Goal: Information Seeking & Learning: Learn about a topic

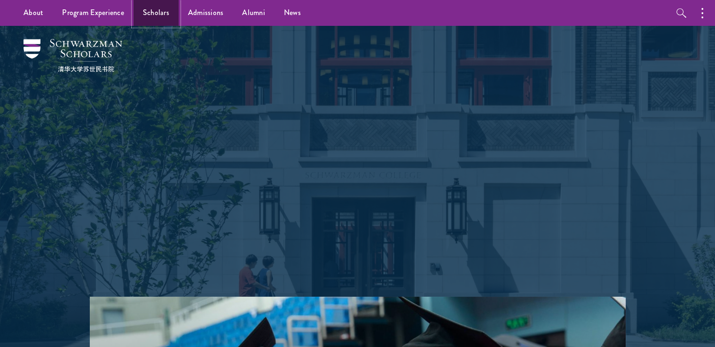
click at [147, 12] on link "Scholars" at bounding box center [155, 13] width 45 height 26
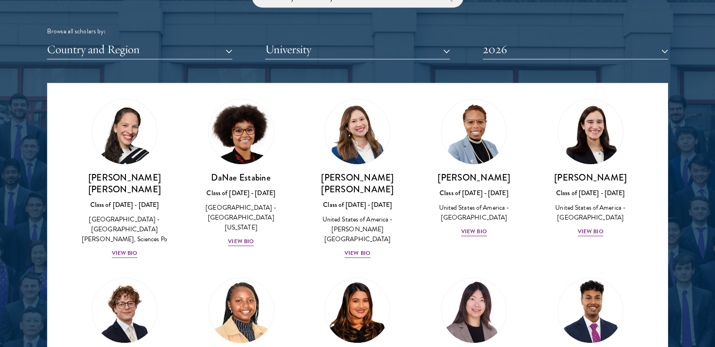
scroll to position [1265, 0]
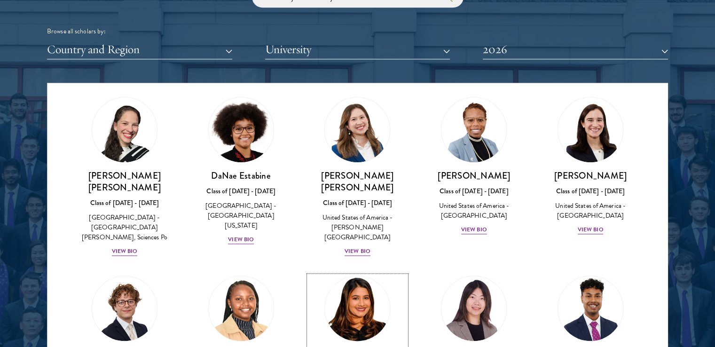
click at [355, 272] on img at bounding box center [357, 307] width 71 height 71
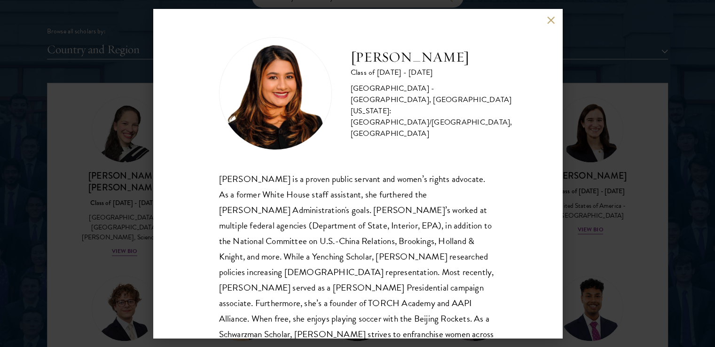
click at [549, 20] on button at bounding box center [551, 20] width 8 height 8
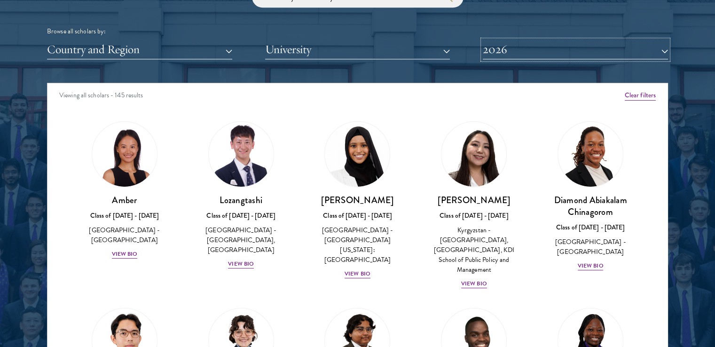
click at [660, 47] on button "2026" at bounding box center [574, 49] width 185 height 19
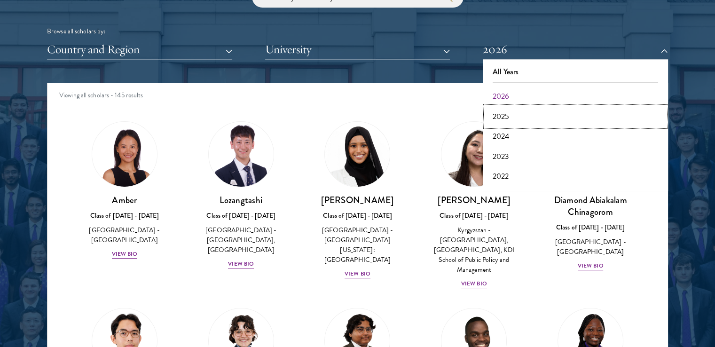
click at [516, 118] on button "2025" at bounding box center [574, 117] width 179 height 20
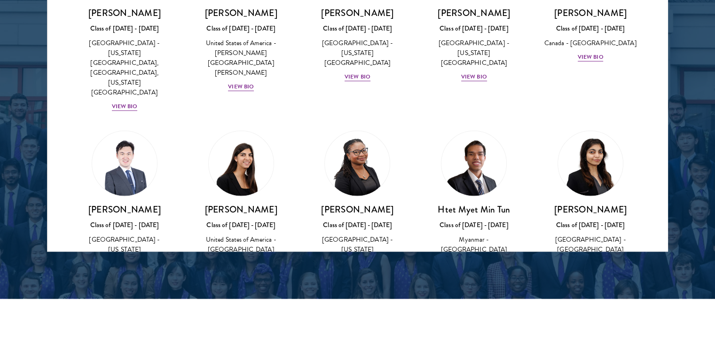
scroll to position [2511, 0]
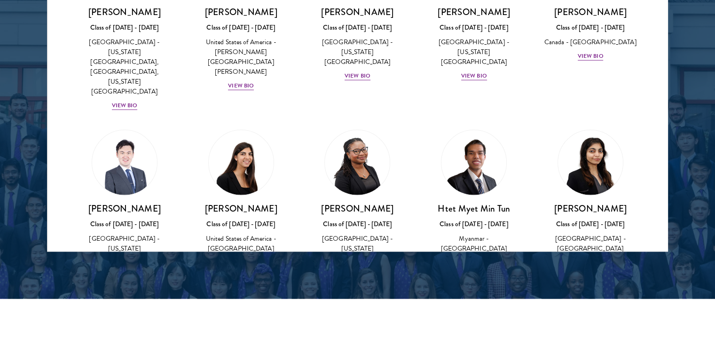
click at [478, 293] on img at bounding box center [473, 328] width 71 height 71
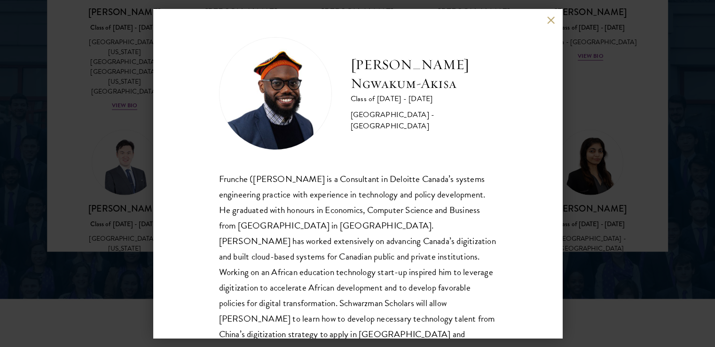
click at [551, 16] on button at bounding box center [551, 20] width 8 height 8
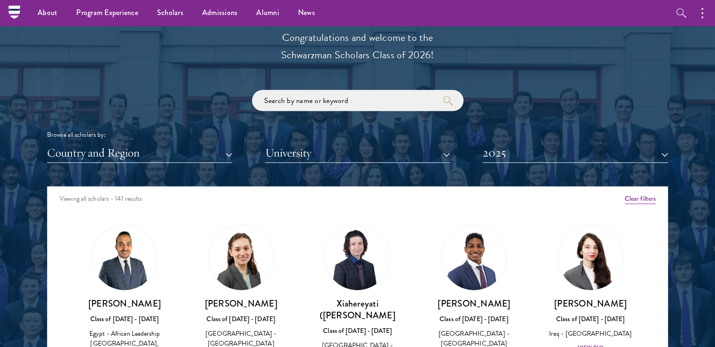
scroll to position [1061, 0]
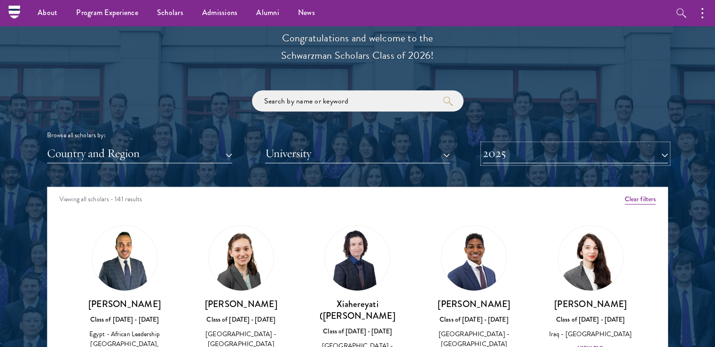
click at [658, 150] on button "2025" at bounding box center [574, 153] width 185 height 19
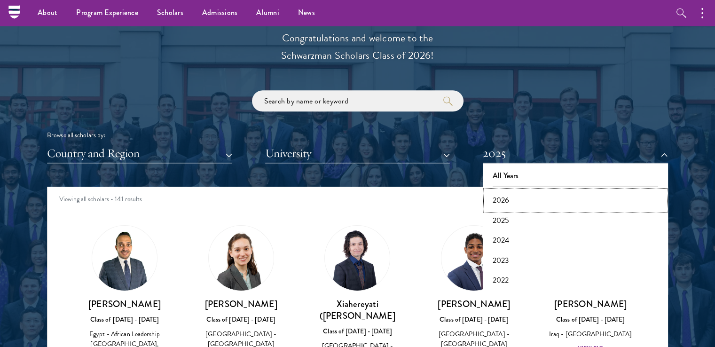
click at [513, 199] on button "2026" at bounding box center [574, 200] width 179 height 20
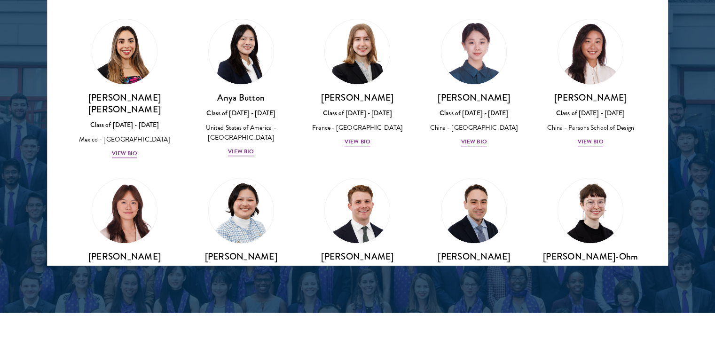
scroll to position [721, 0]
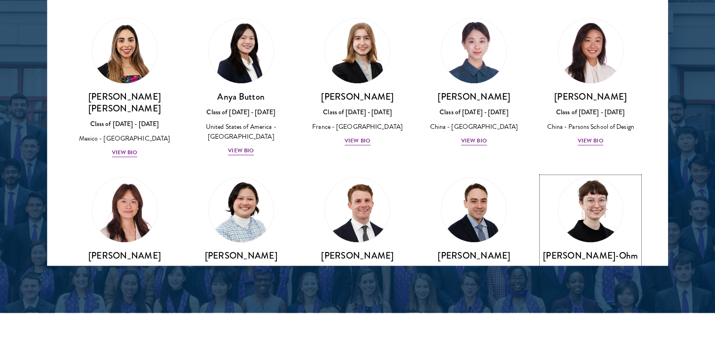
click at [594, 178] on img at bounding box center [589, 209] width 71 height 71
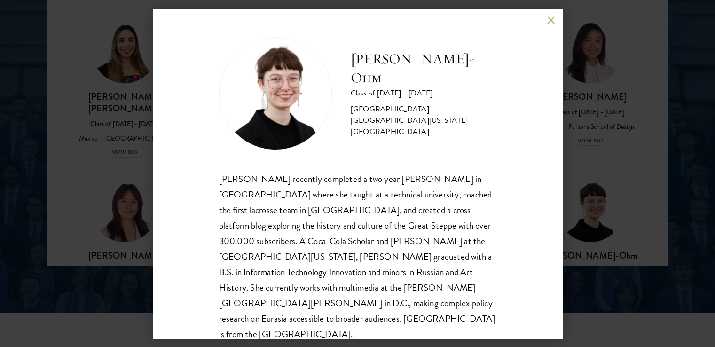
click at [552, 18] on button at bounding box center [551, 20] width 8 height 8
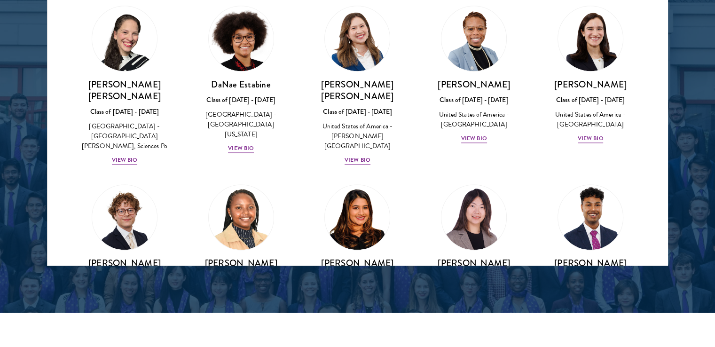
scroll to position [1257, 0]
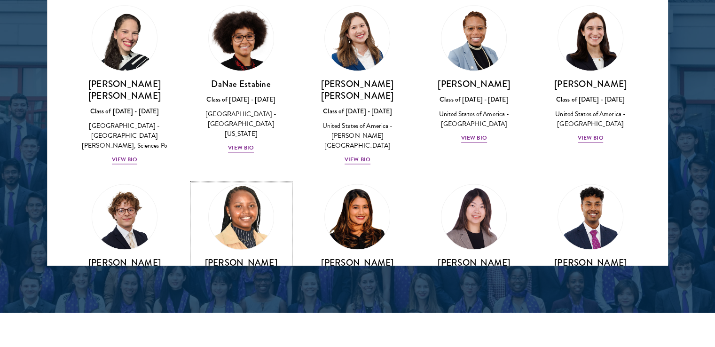
click at [241, 181] on img at bounding box center [240, 216] width 71 height 71
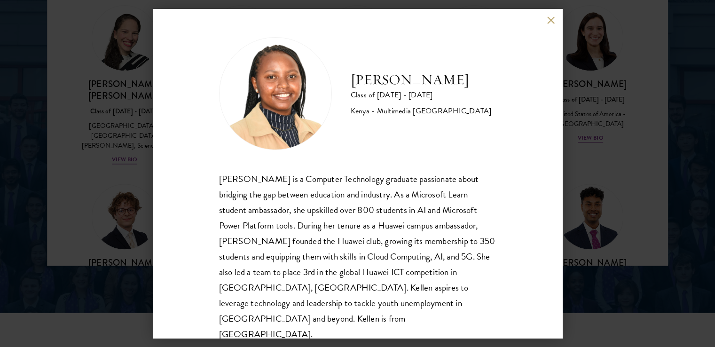
click at [552, 20] on button at bounding box center [551, 20] width 8 height 8
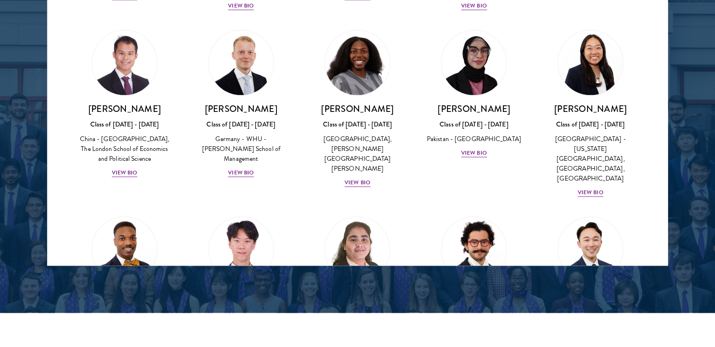
scroll to position [1785, 0]
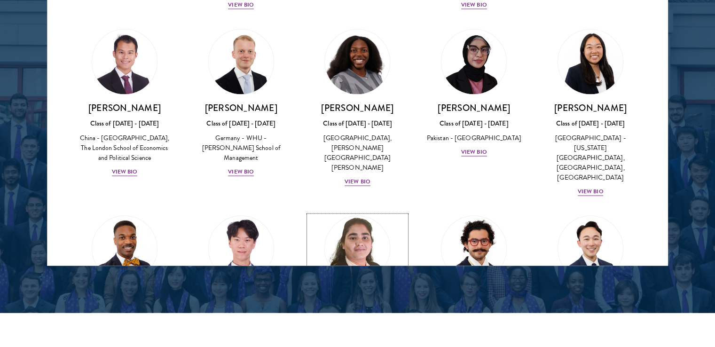
click at [355, 343] on div "View Bio" at bounding box center [357, 347] width 26 height 9
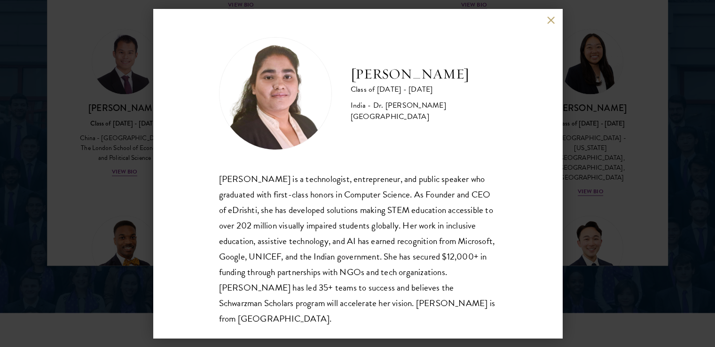
click at [548, 19] on button at bounding box center [551, 20] width 8 height 8
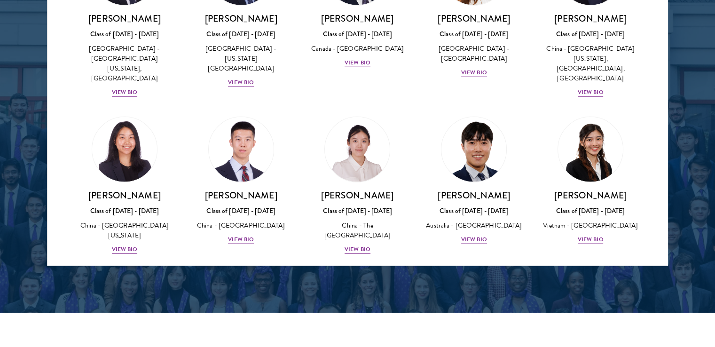
scroll to position [2583, 0]
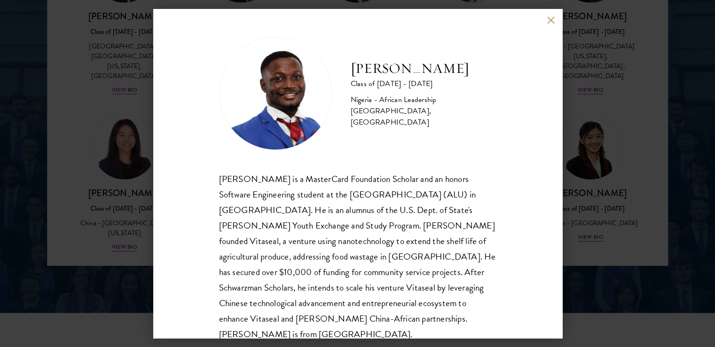
click at [550, 19] on button at bounding box center [551, 20] width 8 height 8
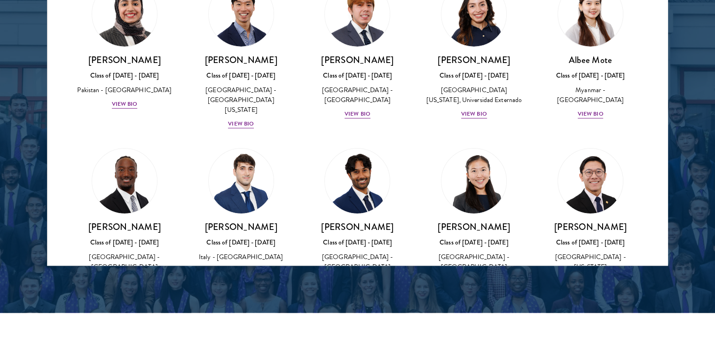
scroll to position [3238, 0]
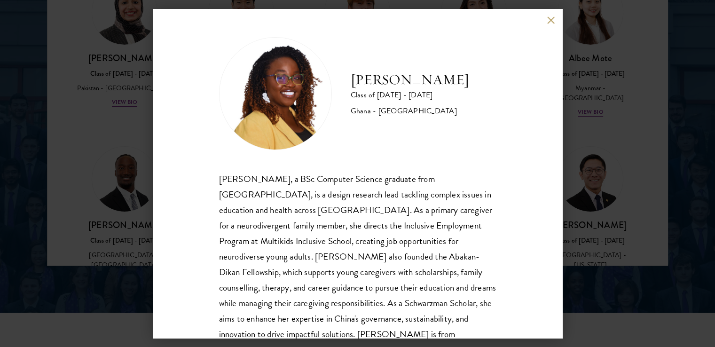
scroll to position [32, 0]
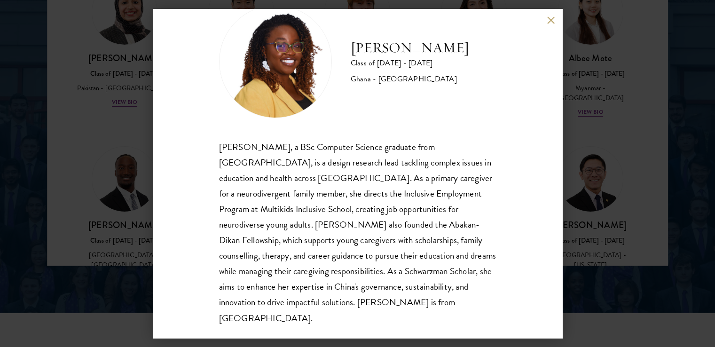
click at [548, 19] on button at bounding box center [551, 20] width 8 height 8
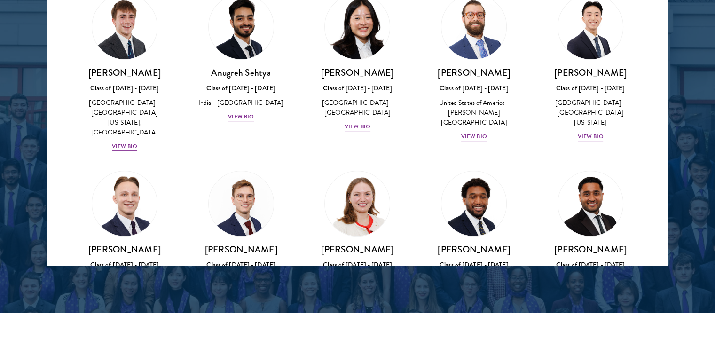
scroll to position [3603, 0]
